Goal: Task Accomplishment & Management: Manage account settings

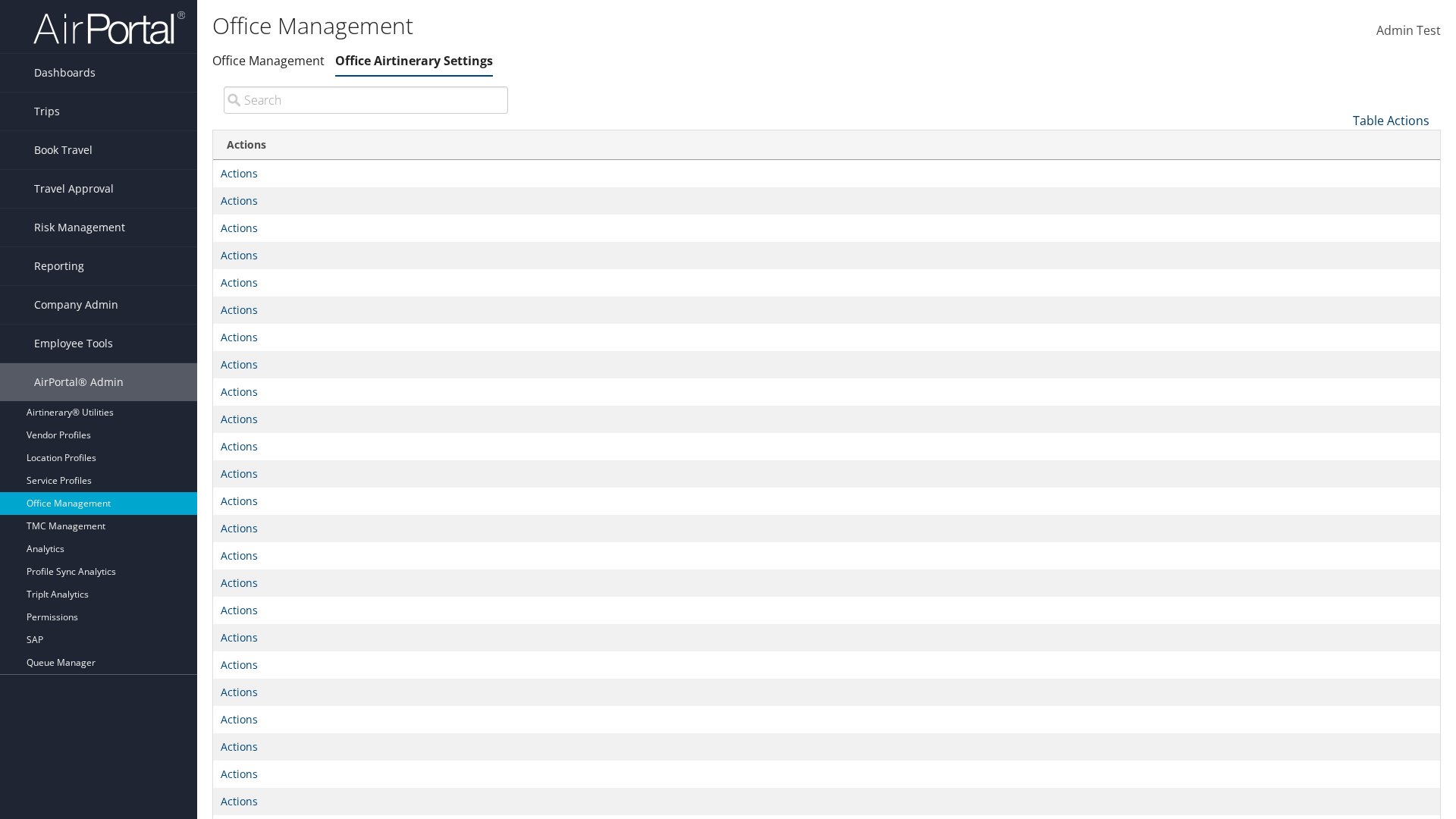
click at [1391, 120] on link "Table Actions" at bounding box center [1391, 121] width 77 height 16
click at [1339, 170] on link "Page Length" at bounding box center [1339, 170] width 200 height 26
click at [1339, 170] on link "25" at bounding box center [1339, 171] width 200 height 26
click at [1391, 120] on link "Table Actions" at bounding box center [1391, 121] width 77 height 16
click at [1339, 170] on link "Page Length" at bounding box center [1339, 170] width 200 height 26
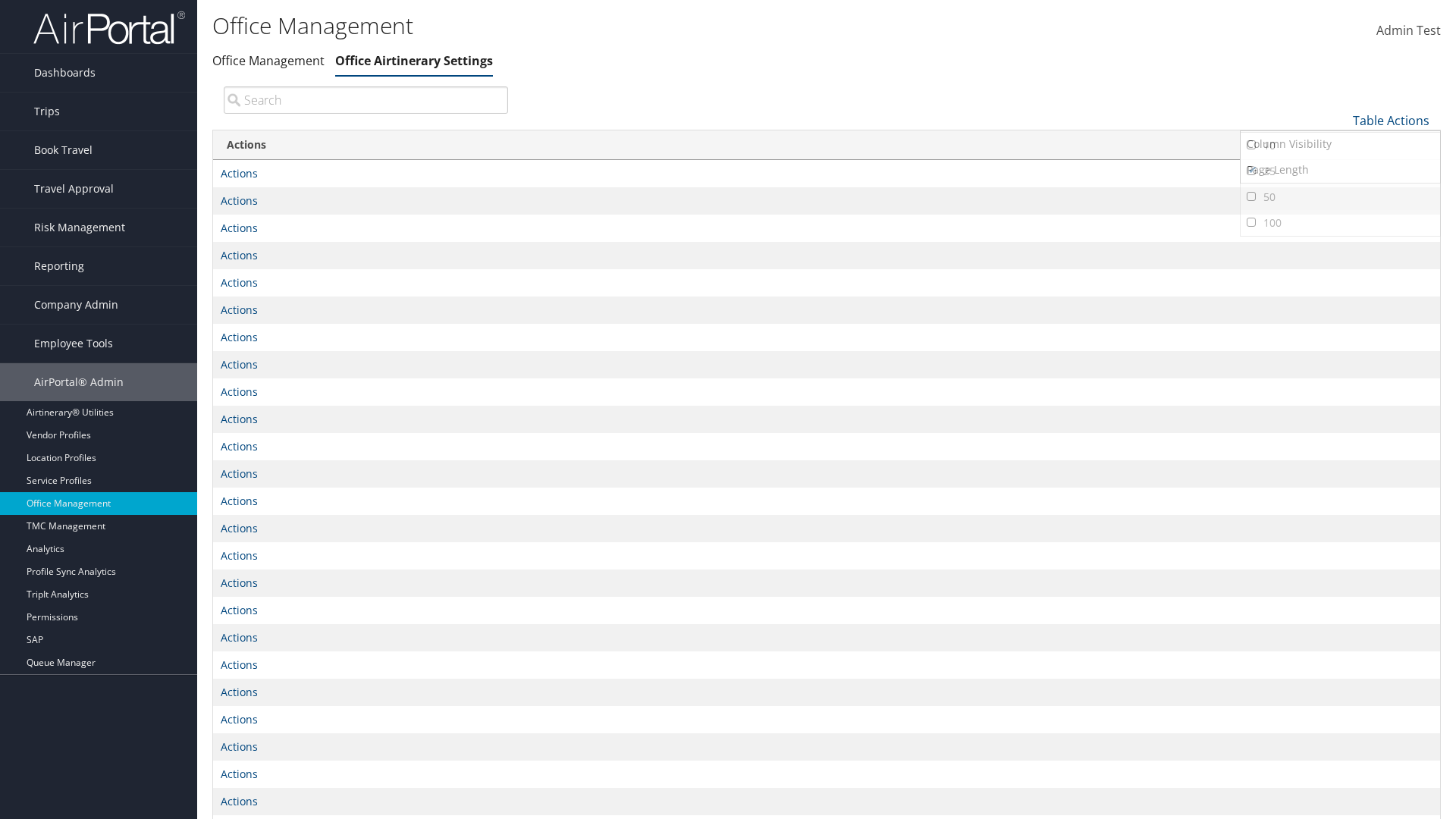
click at [1339, 196] on link "50" at bounding box center [1339, 197] width 200 height 26
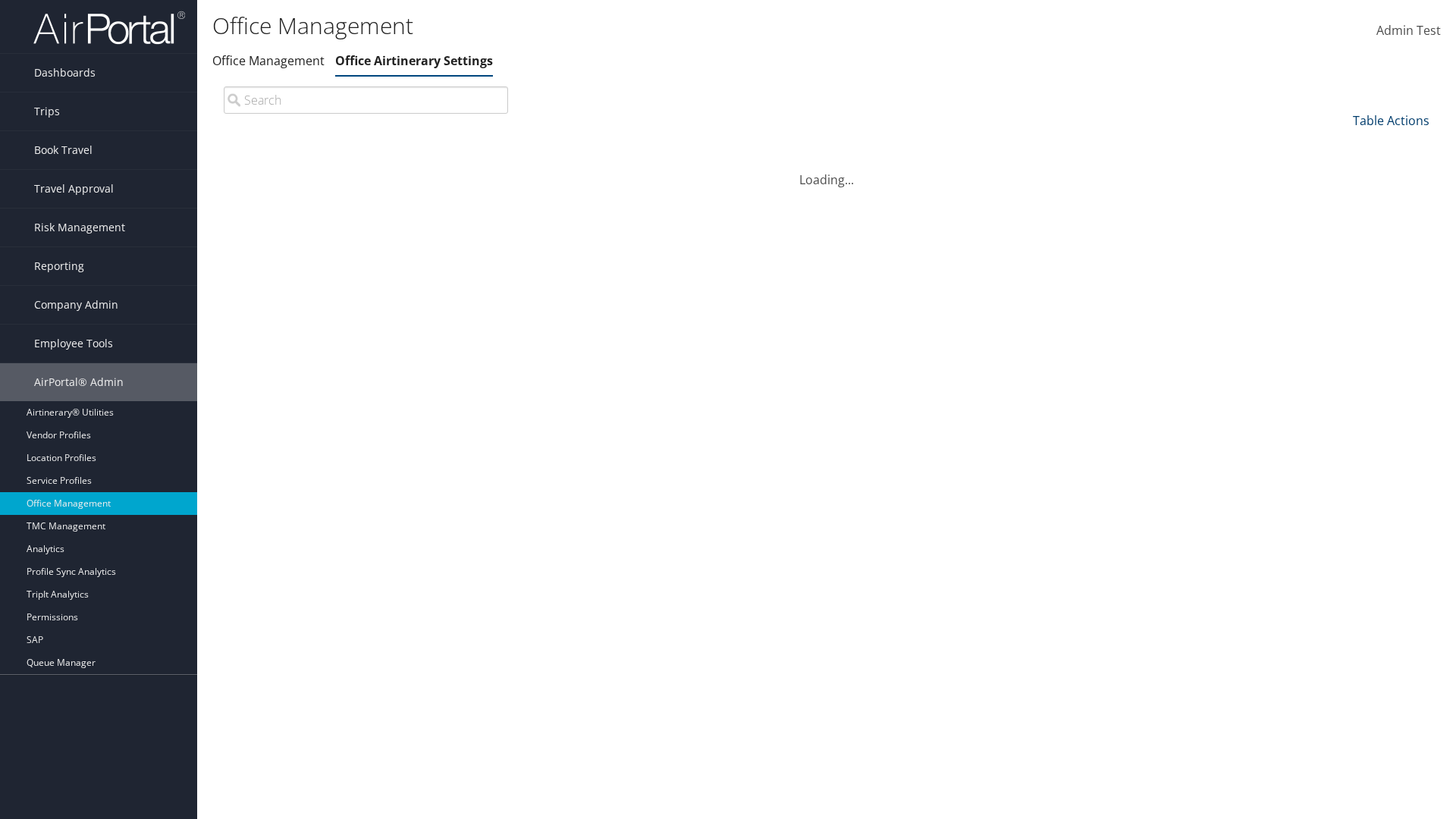
click at [1391, 120] on link "Table Actions" at bounding box center [1391, 121] width 77 height 16
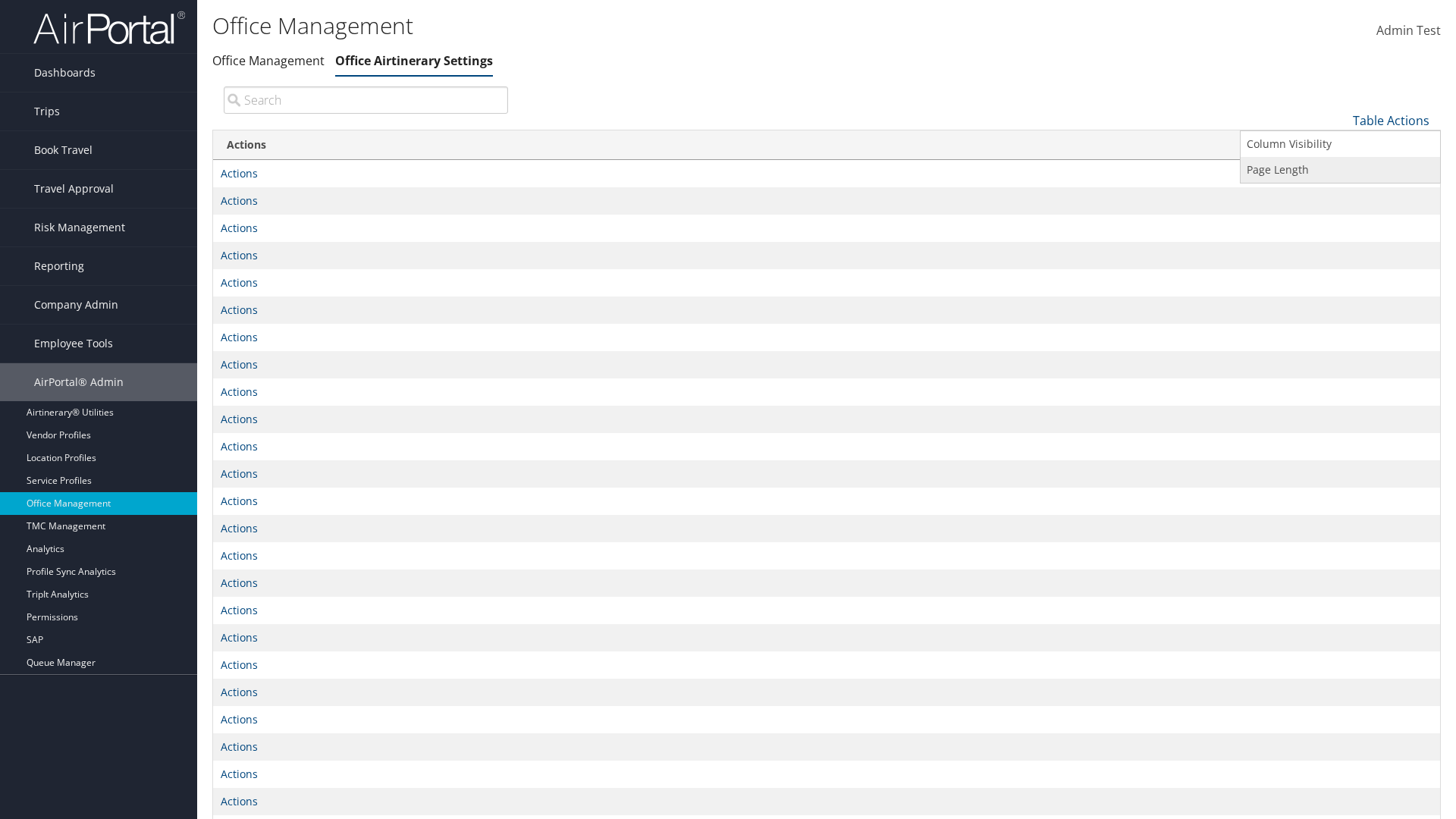
click at [1339, 170] on link "Page Length" at bounding box center [1339, 170] width 200 height 26
click at [1339, 222] on link "100" at bounding box center [1339, 223] width 200 height 26
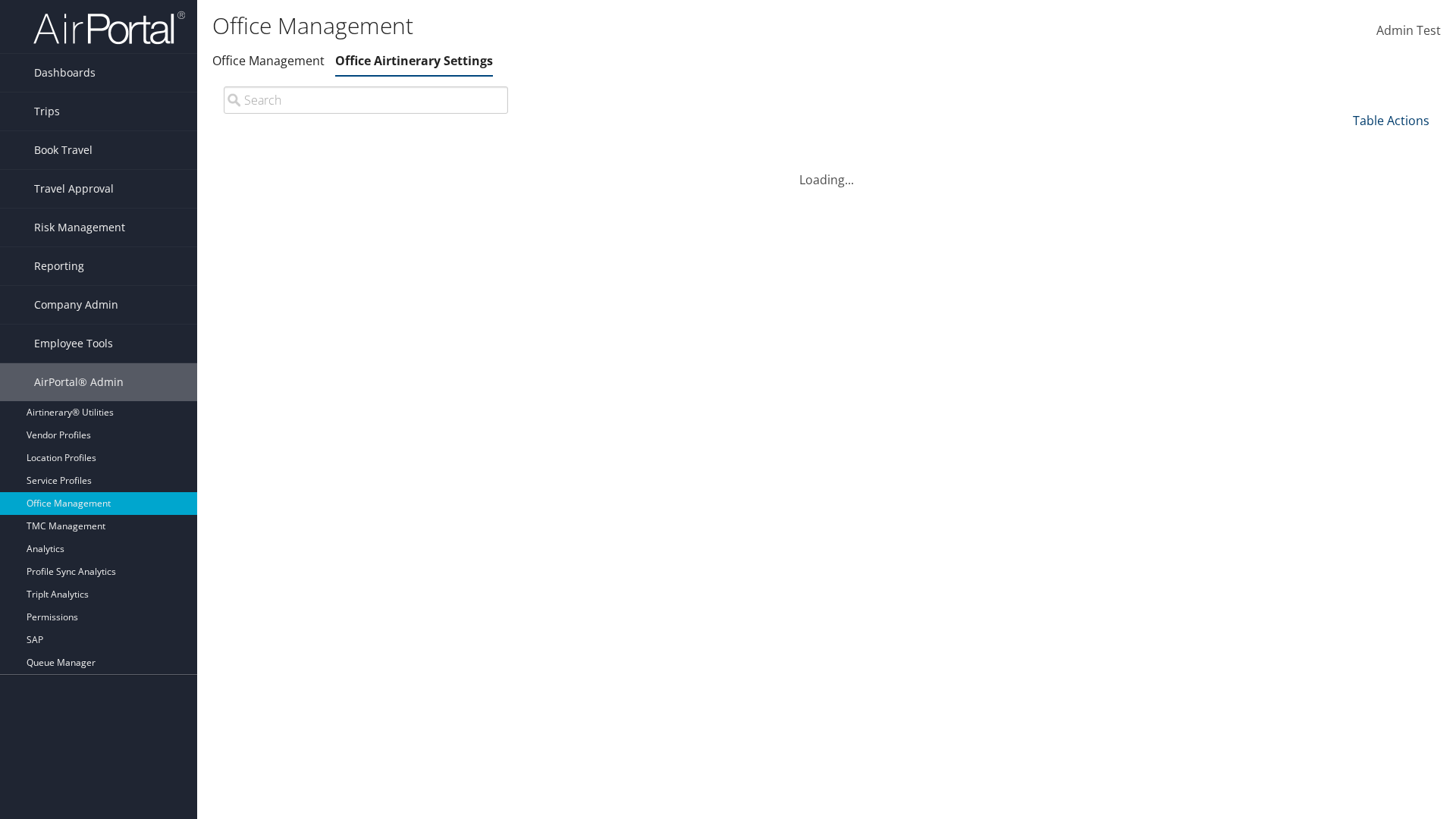
click at [1391, 120] on link "Table Actions" at bounding box center [1391, 121] width 77 height 16
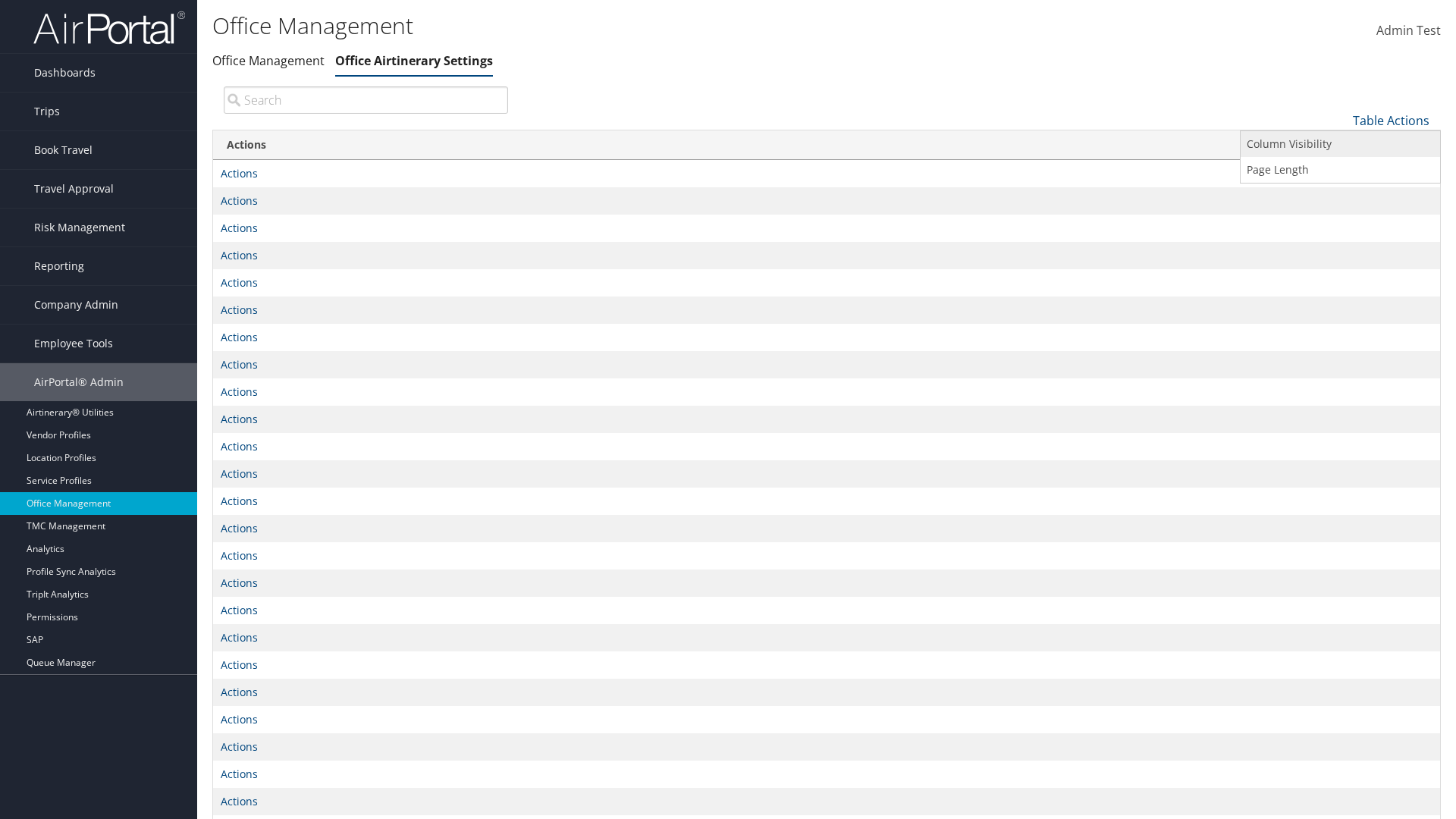
click at [1339, 143] on link "Column Visibility" at bounding box center [1339, 144] width 200 height 26
